Goal: Task Accomplishment & Management: Manage account settings

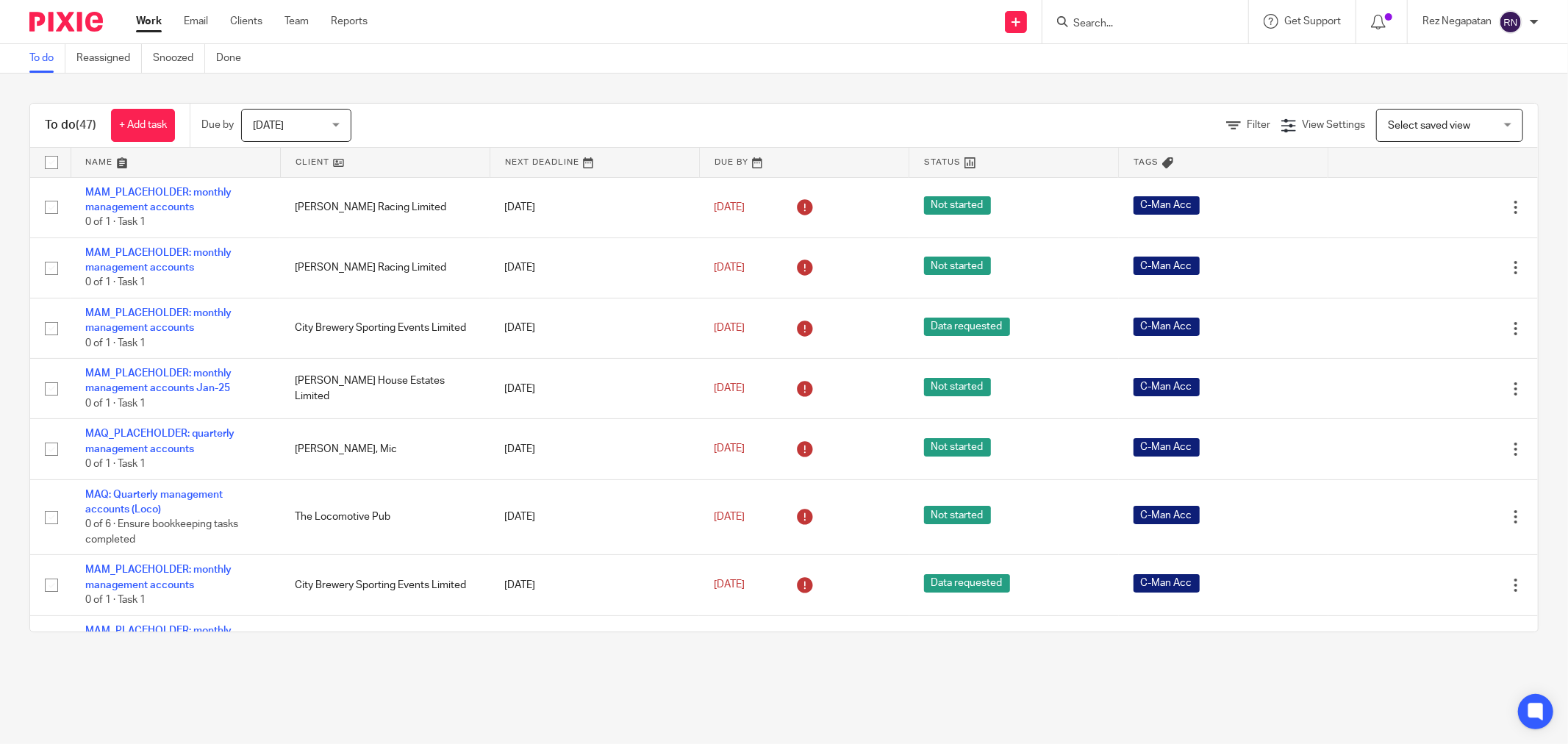
click at [342, 134] on div "Today Today" at bounding box center [296, 126] width 110 height 33
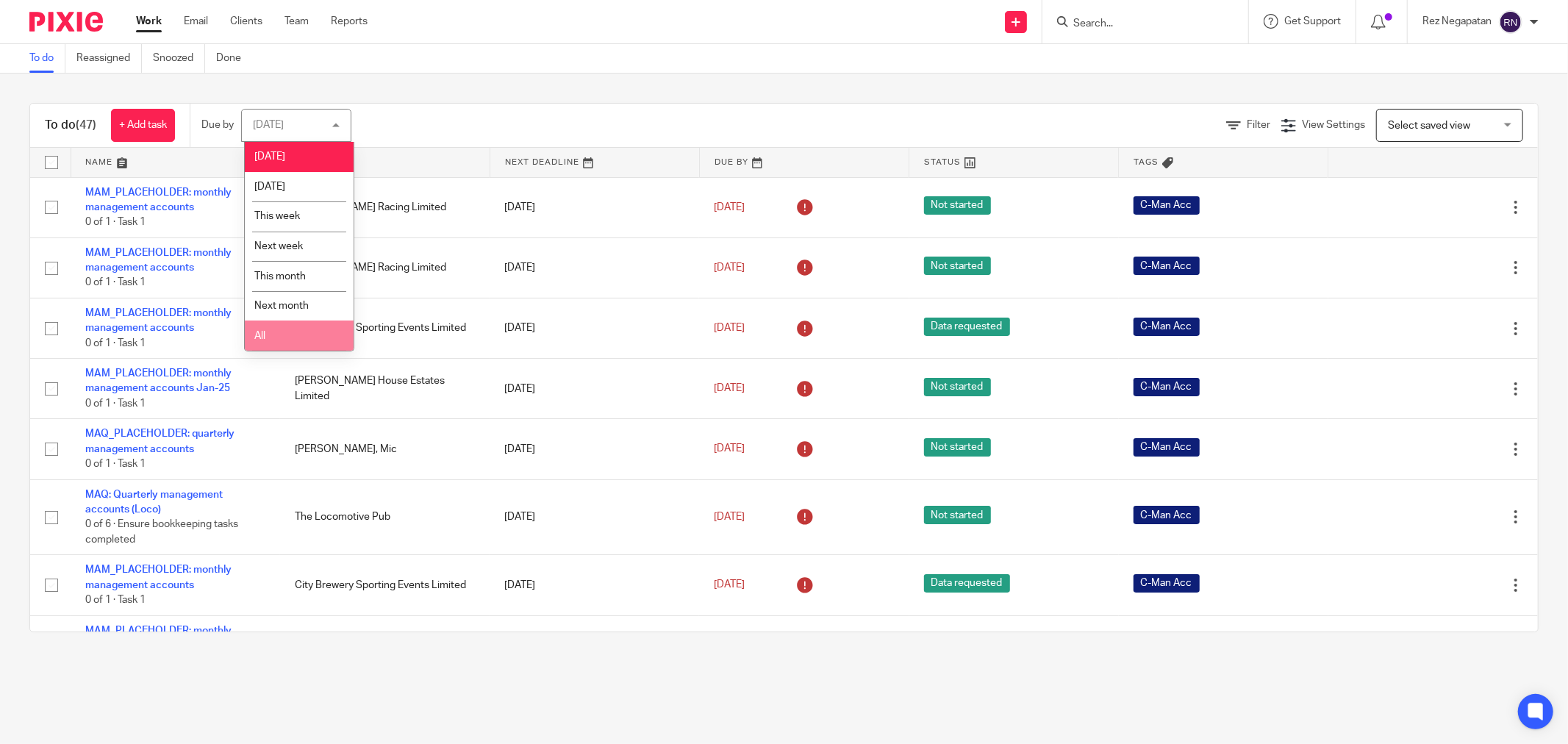
click at [284, 331] on li "All" at bounding box center [299, 335] width 109 height 30
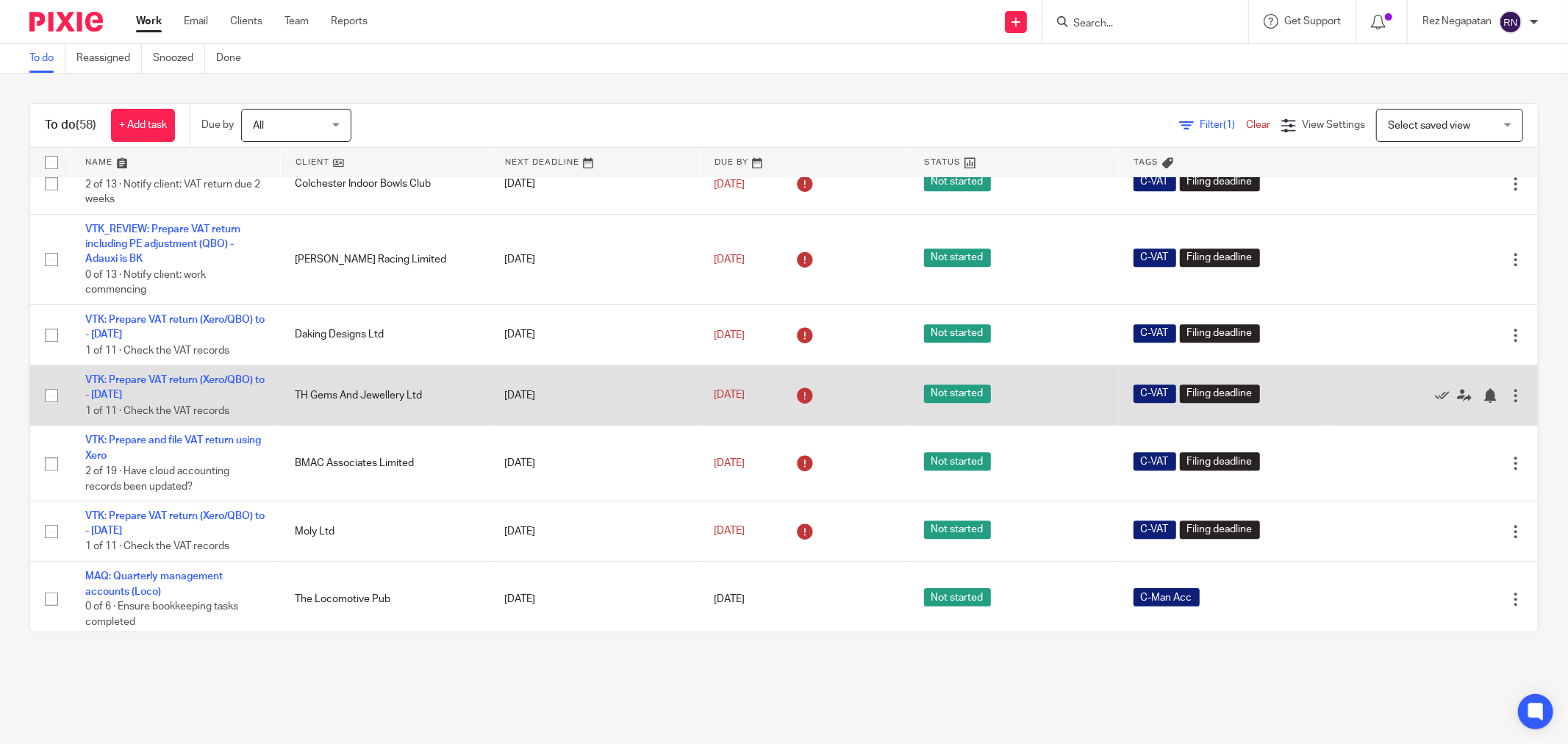
scroll to position [3214, 0]
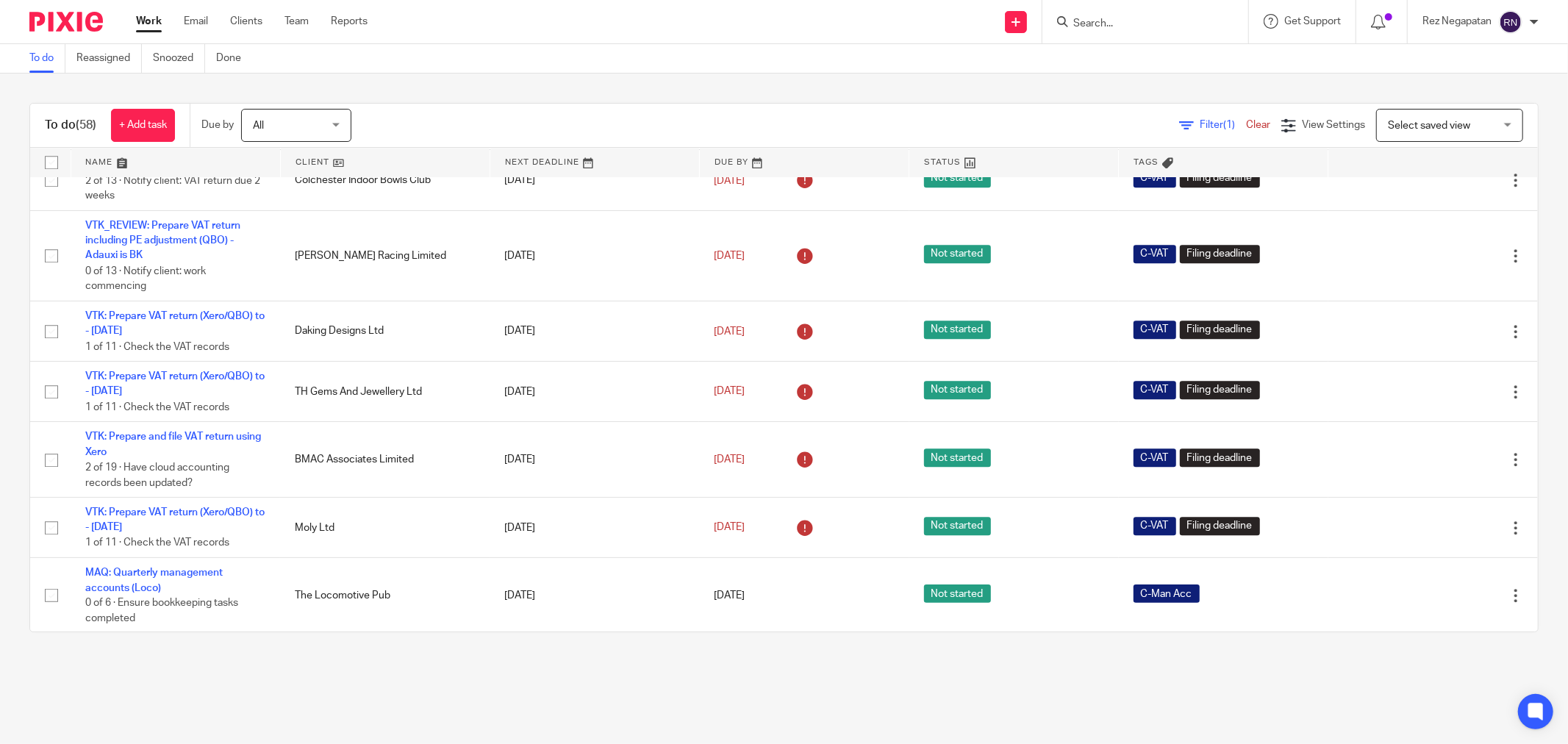
click at [571, 35] on div "Send new email Create task Add client Get Support Contact via email Check our d…" at bounding box center [979, 22] width 1178 height 43
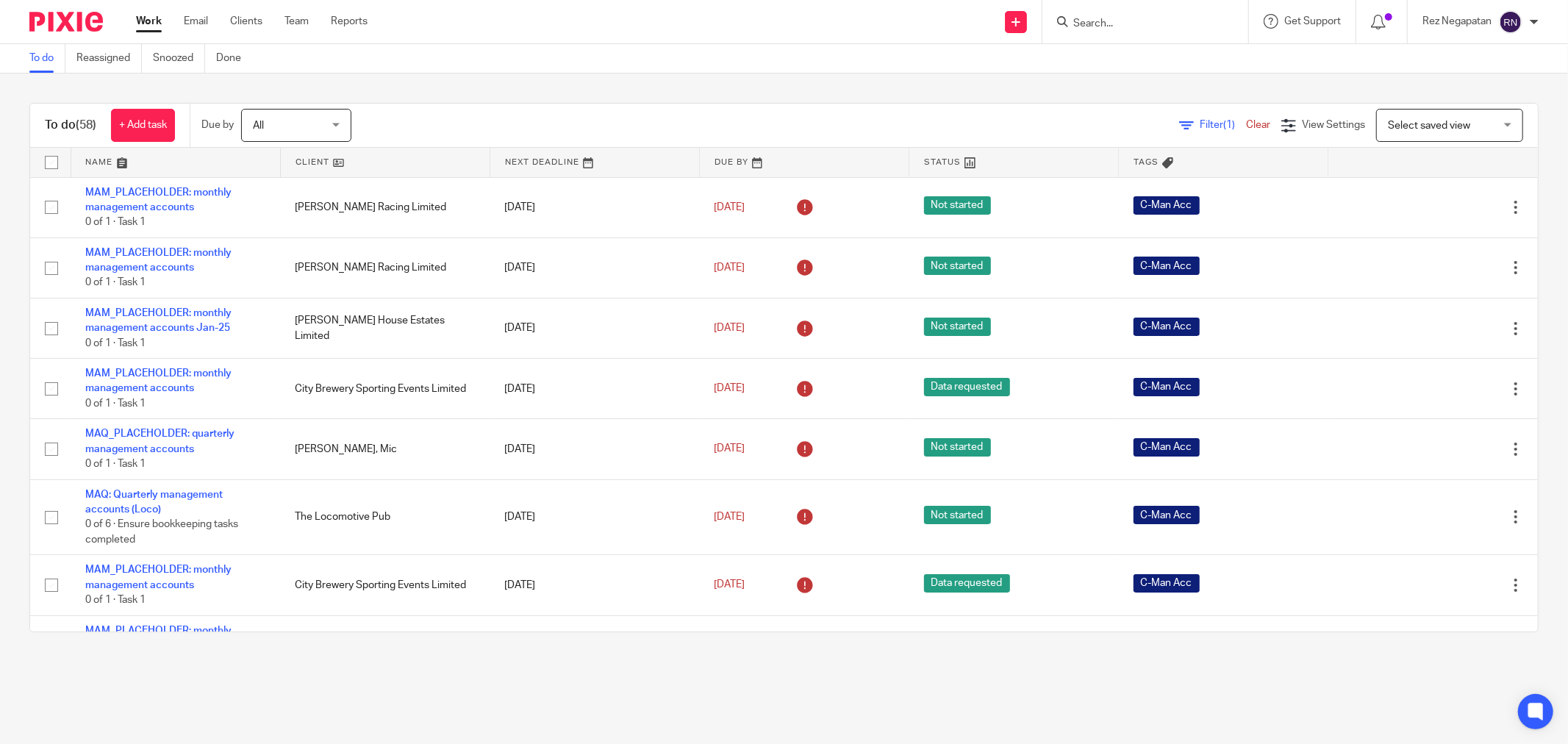
click at [1223, 126] on span "(1)" at bounding box center [1229, 125] width 12 height 10
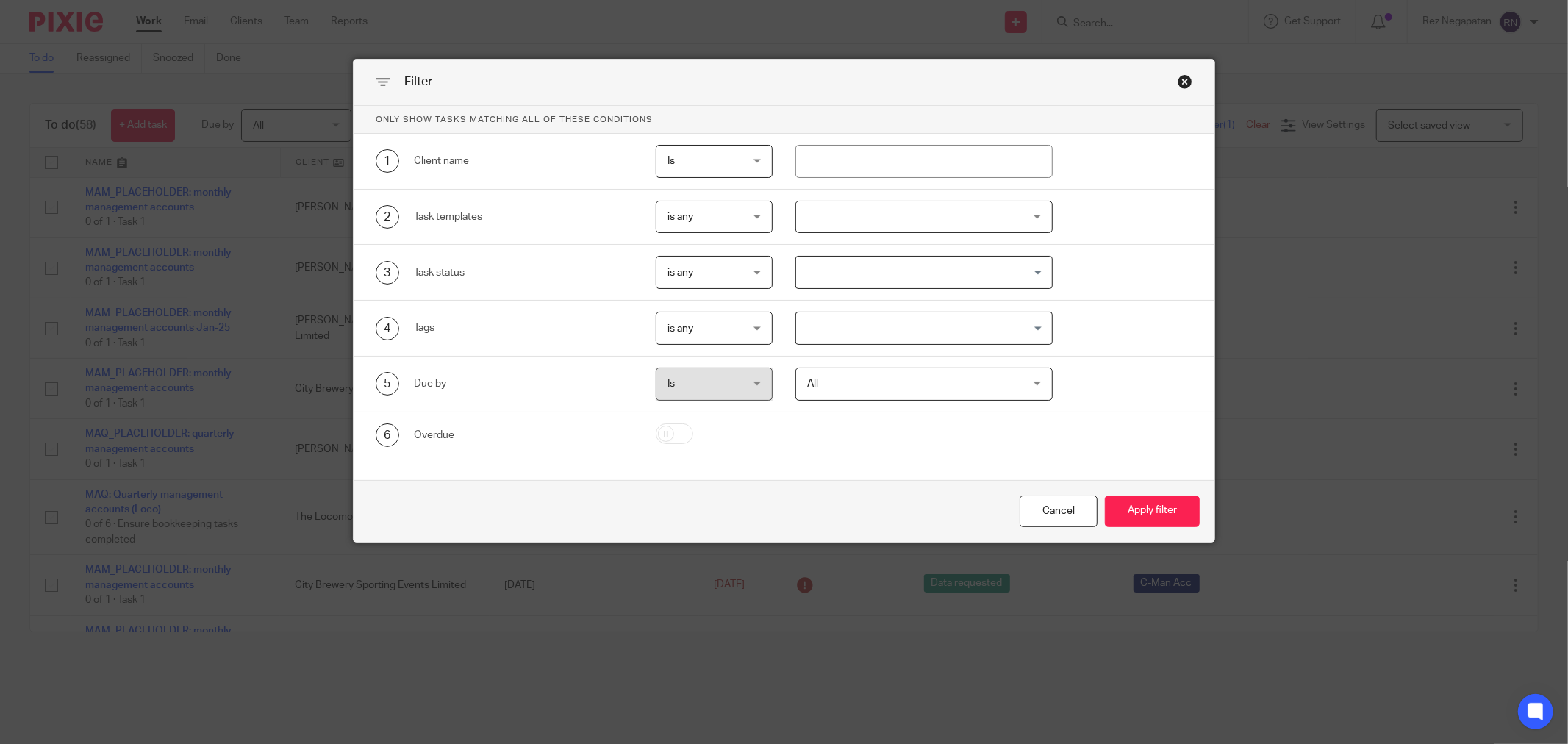
click at [1186, 71] on div "Filter" at bounding box center [784, 83] width 861 height 47
click at [1179, 75] on div "Close this dialog window" at bounding box center [1185, 82] width 15 height 15
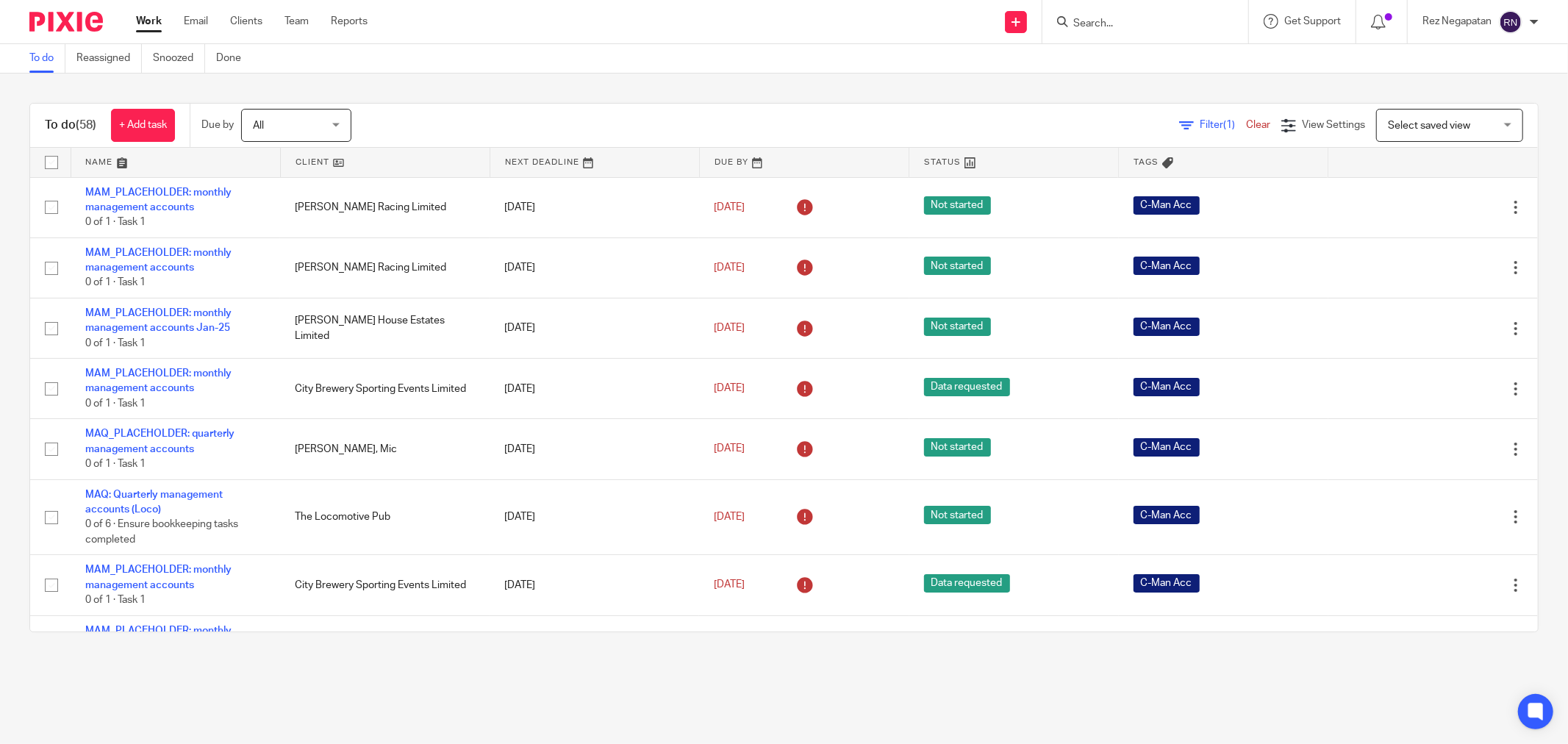
click at [1223, 122] on span "(1)" at bounding box center [1229, 125] width 12 height 10
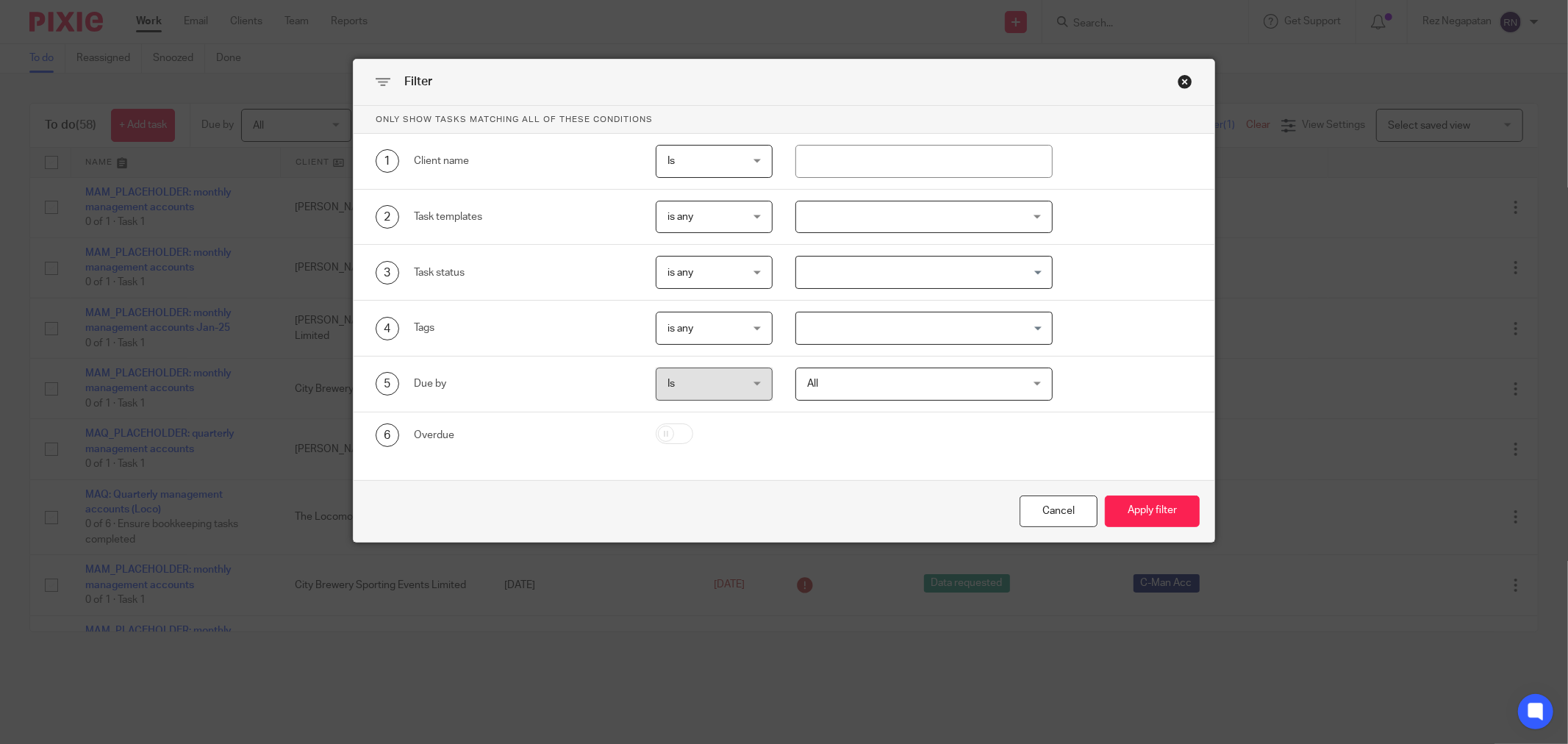
click at [960, 389] on span "All" at bounding box center [905, 383] width 196 height 31
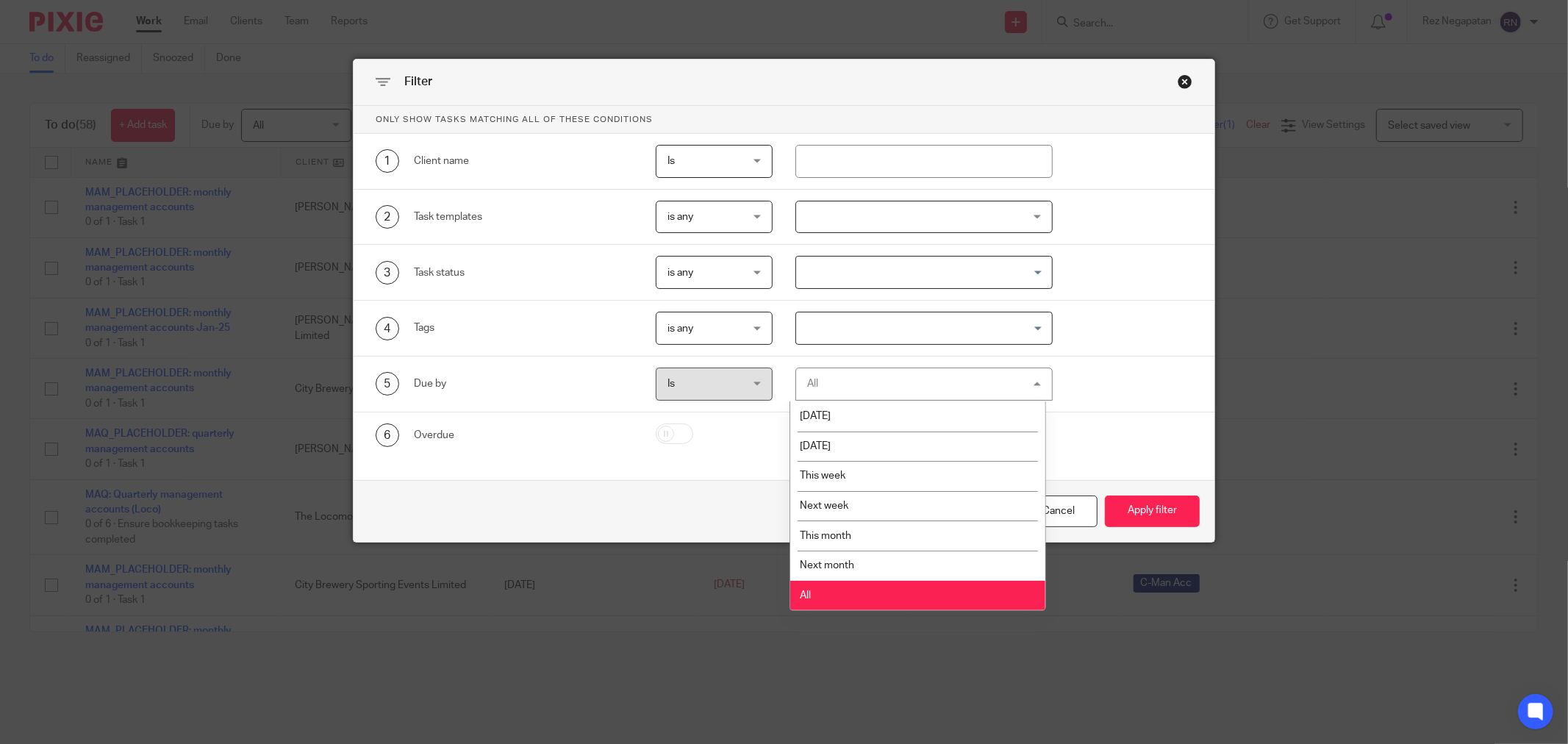
click at [960, 389] on div "All All" at bounding box center [924, 384] width 257 height 33
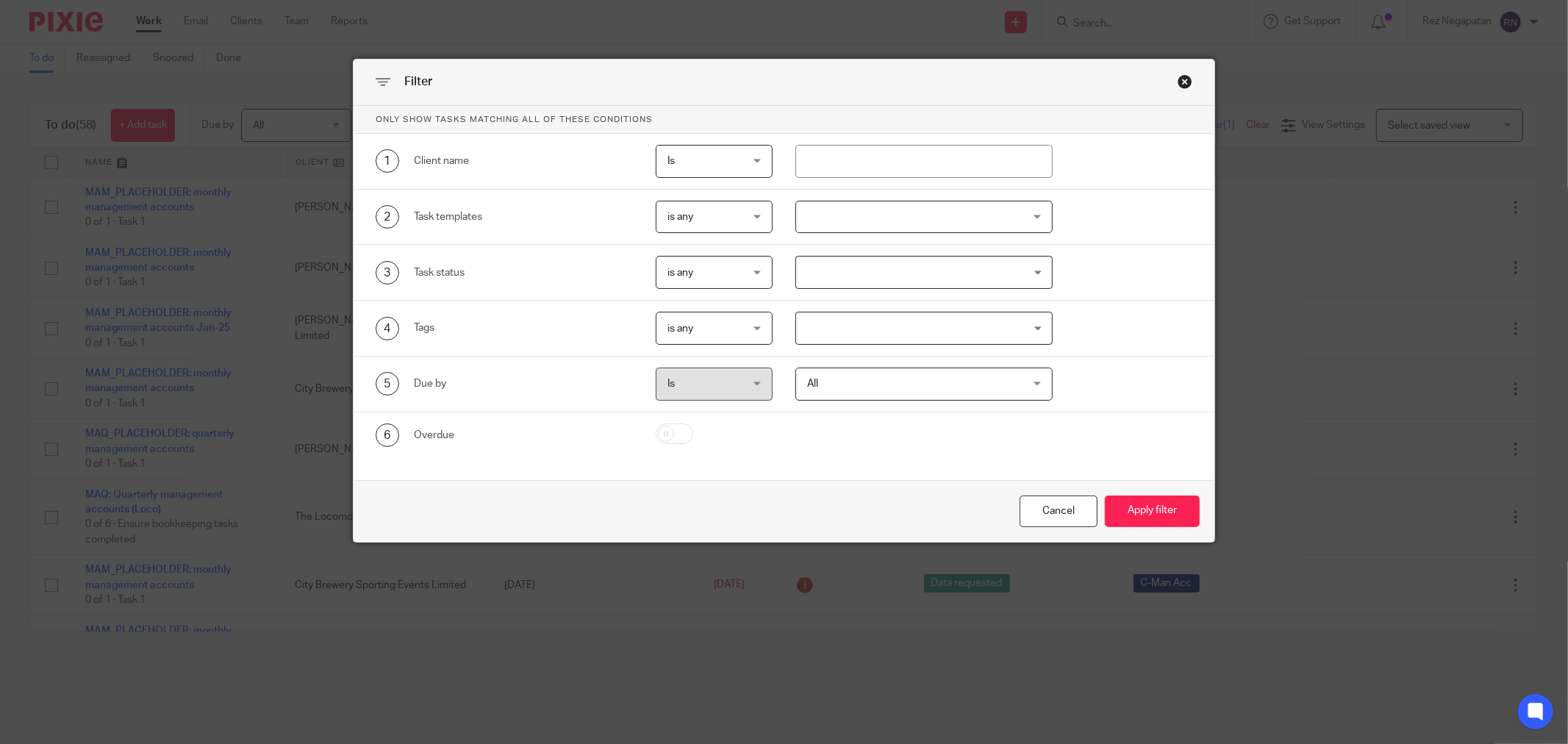
click at [961, 339] on input "Search for option" at bounding box center [920, 328] width 246 height 26
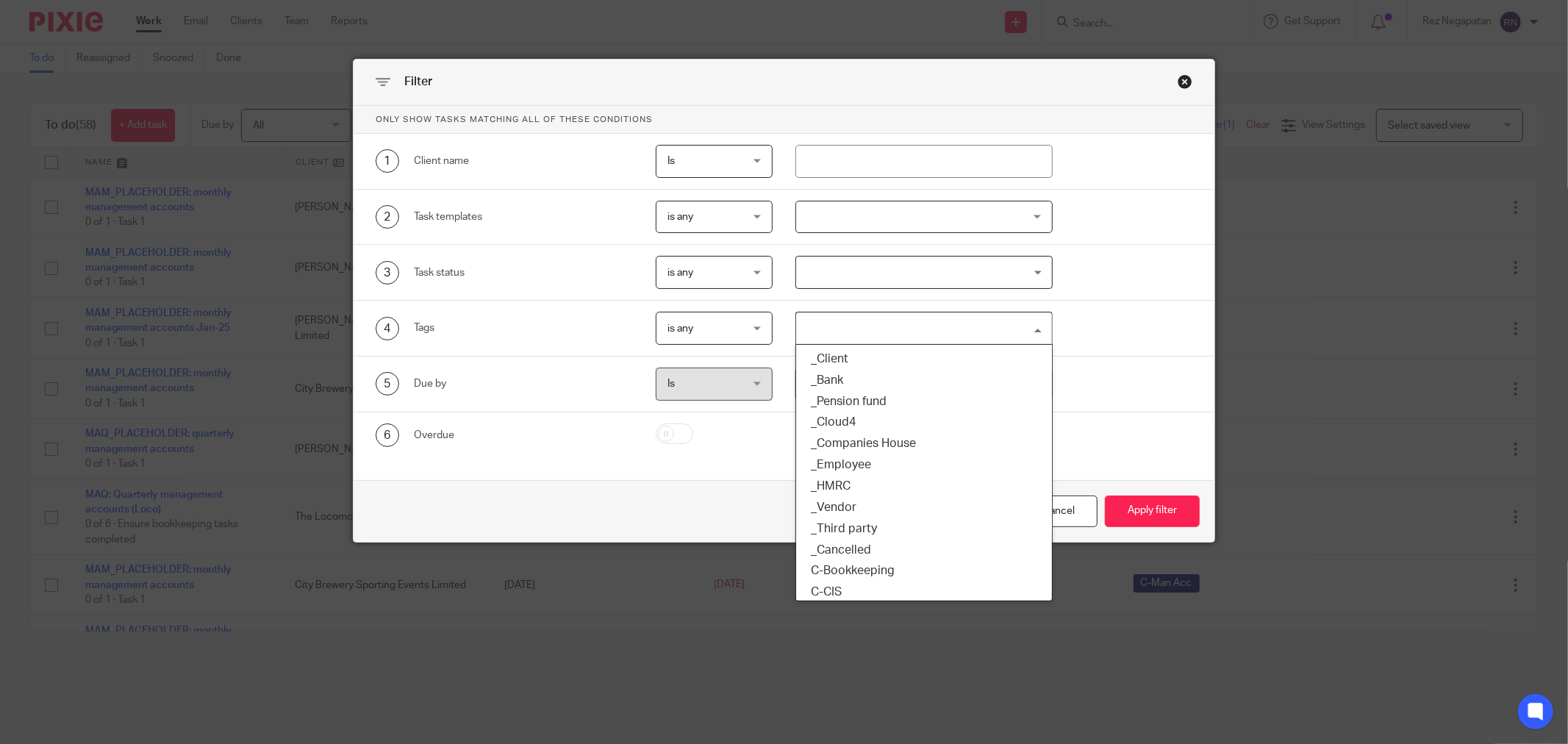
click at [961, 339] on input "Search for option" at bounding box center [920, 328] width 246 height 26
click at [961, 281] on input "Search for option" at bounding box center [920, 272] width 246 height 26
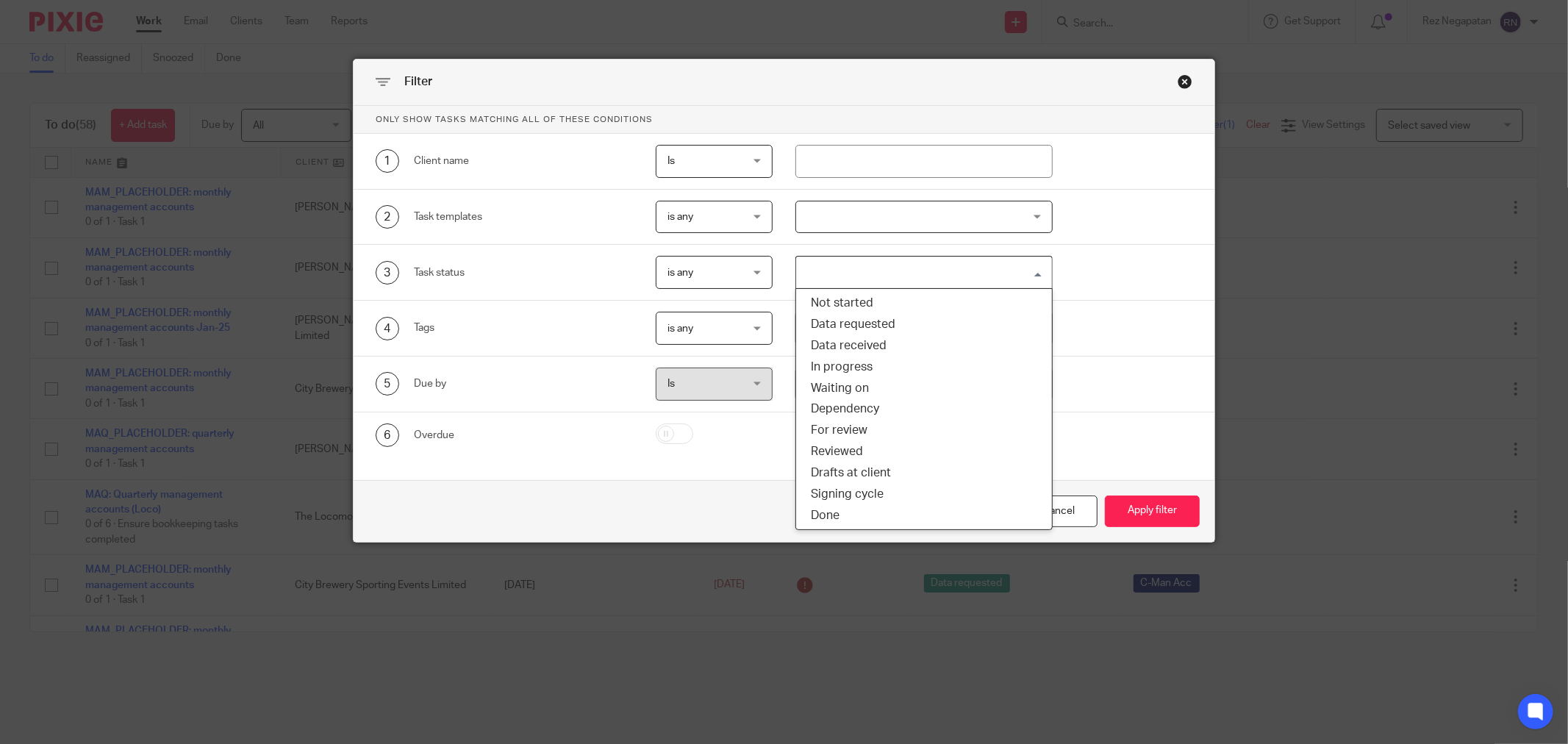
click at [961, 281] on input "Search for option" at bounding box center [920, 272] width 246 height 26
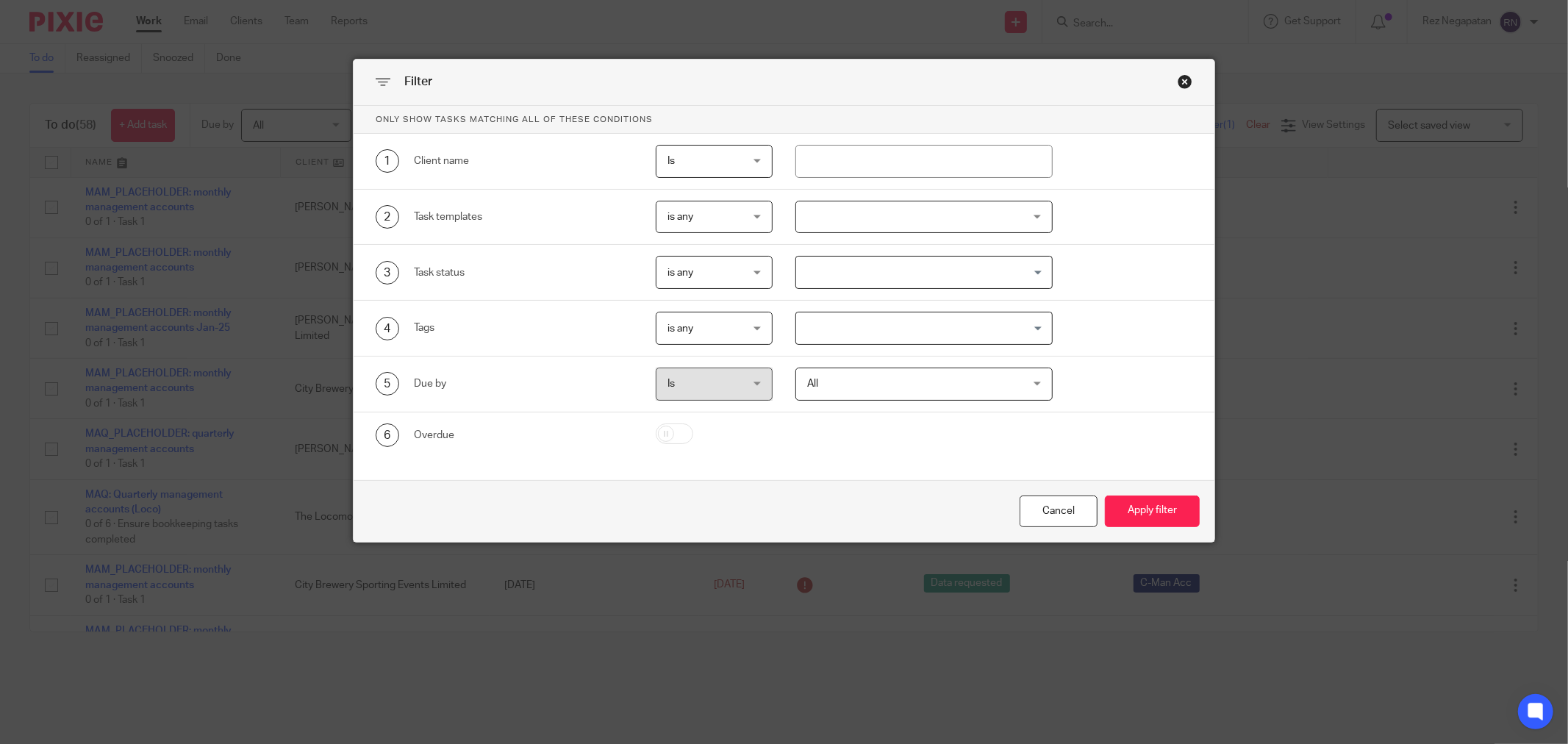
click at [958, 223] on div at bounding box center [924, 217] width 257 height 33
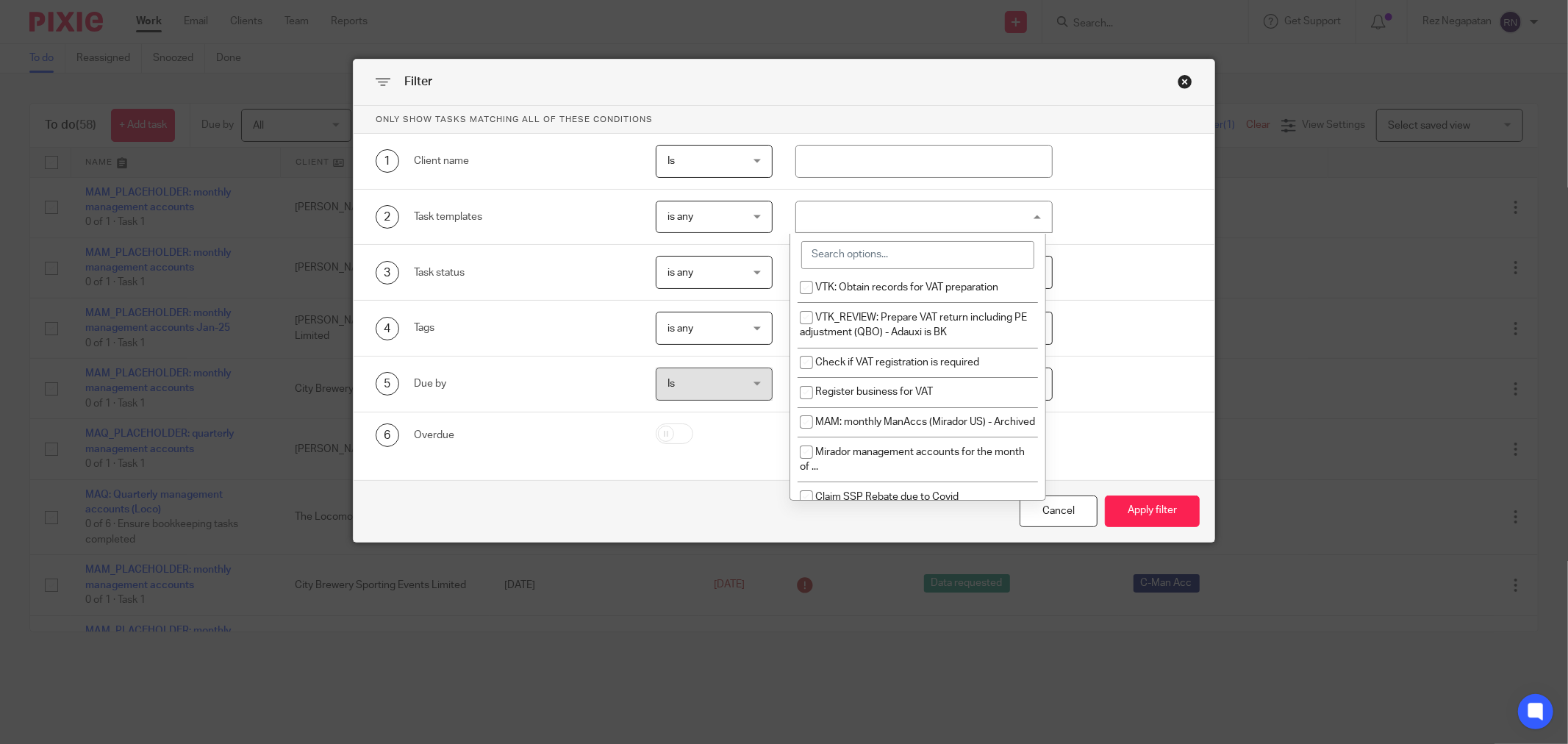
scroll to position [2287, 0]
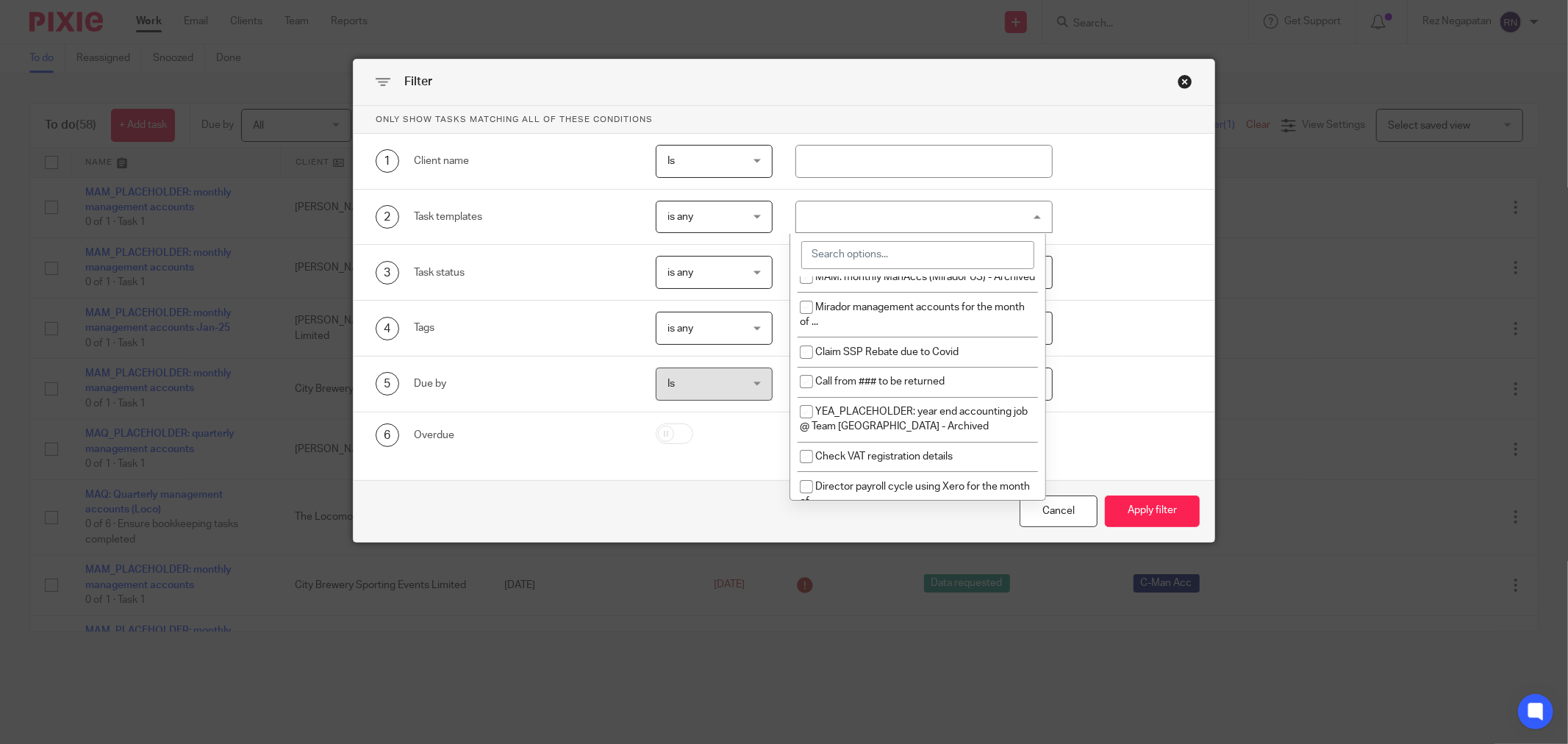
click at [1296, 261] on div "Filter Only show tasks matching all of these conditions 1 Client name Is Is Is …" at bounding box center [784, 372] width 1568 height 744
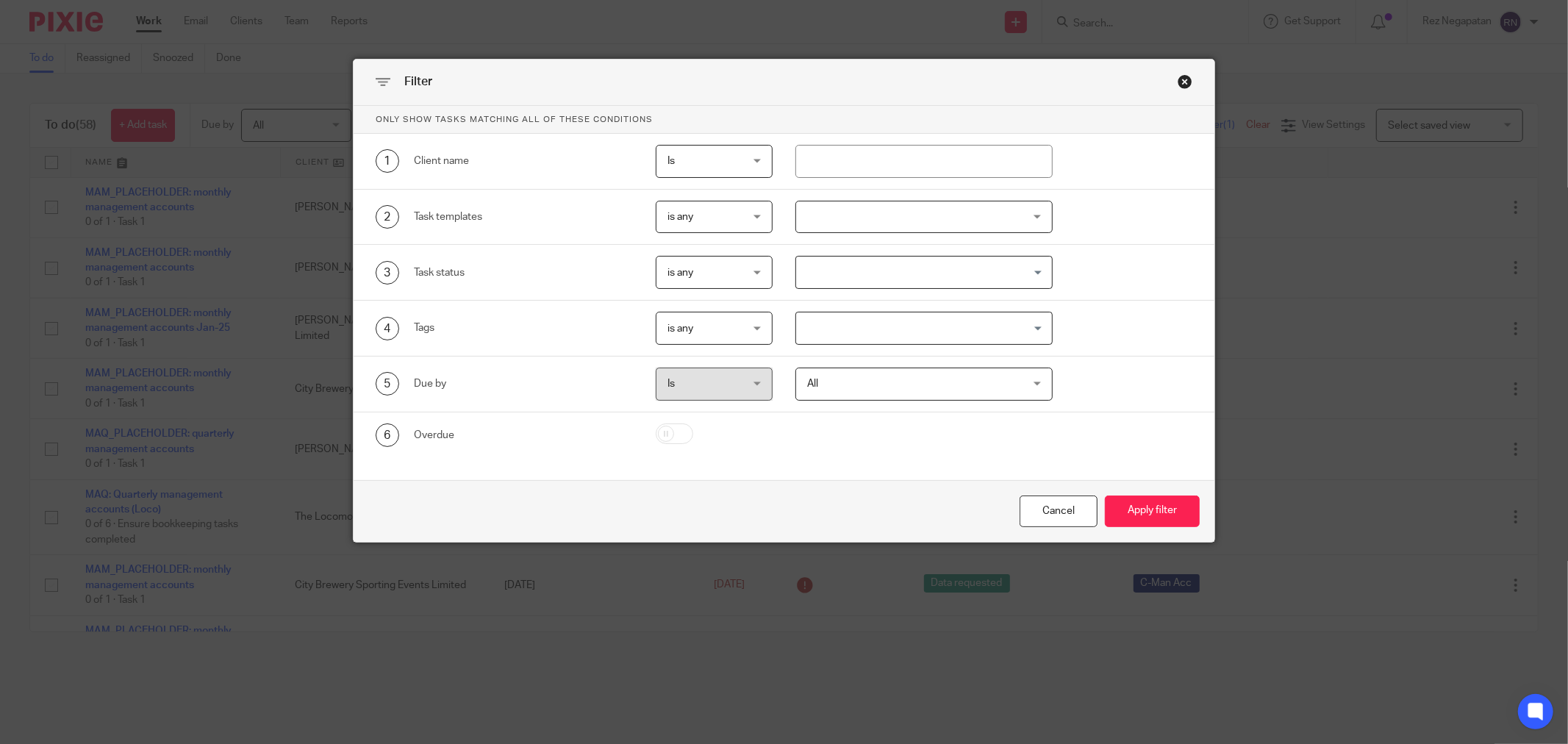
click at [1179, 79] on div "Close this dialog window" at bounding box center [1185, 82] width 15 height 15
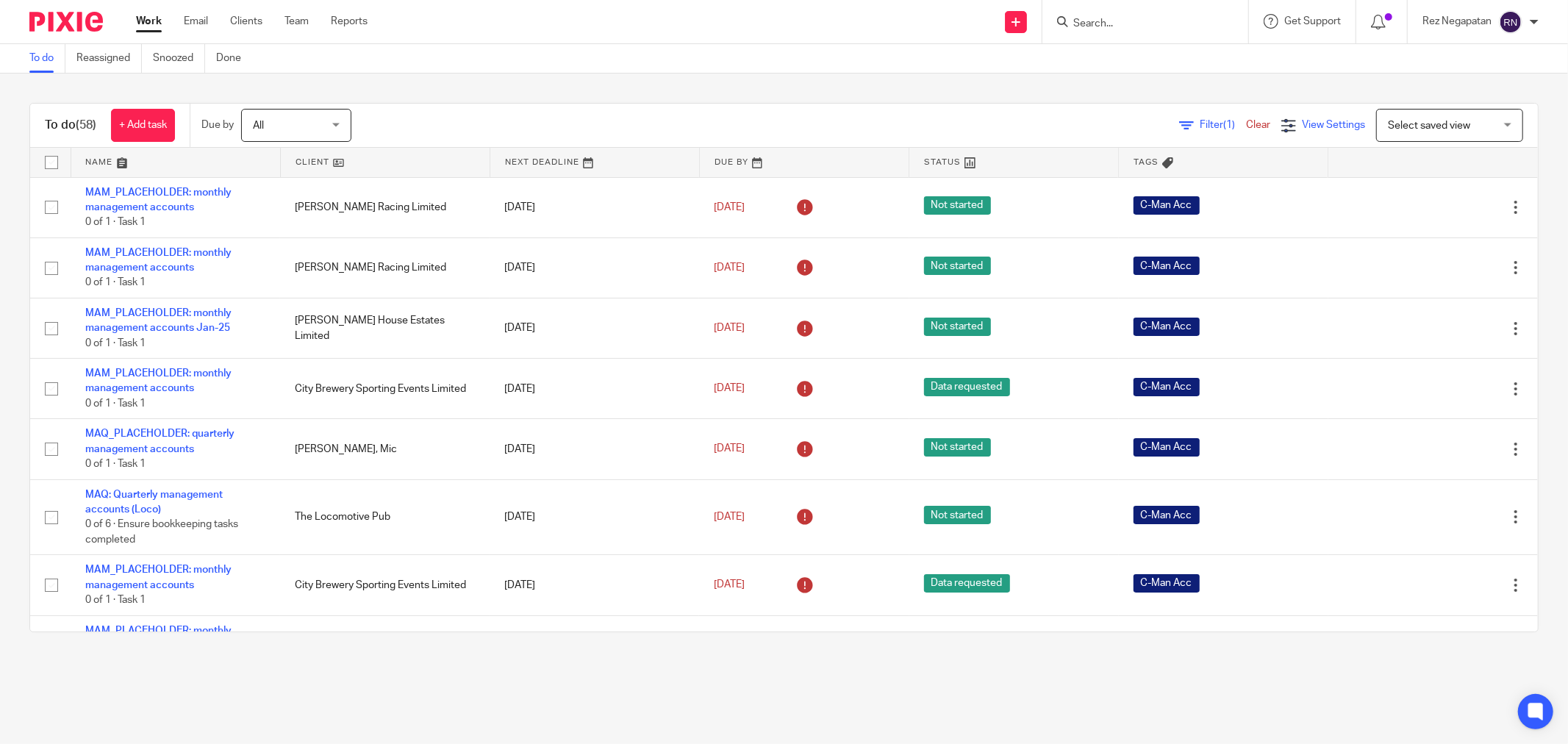
click at [1302, 125] on span "View Settings" at bounding box center [1333, 125] width 63 height 10
click at [1259, 77] on div "To do (58) + Add task Due by All All [DATE] [DATE] This week Next week This mon…" at bounding box center [784, 367] width 1568 height 588
